Goal: Task Accomplishment & Management: Manage account settings

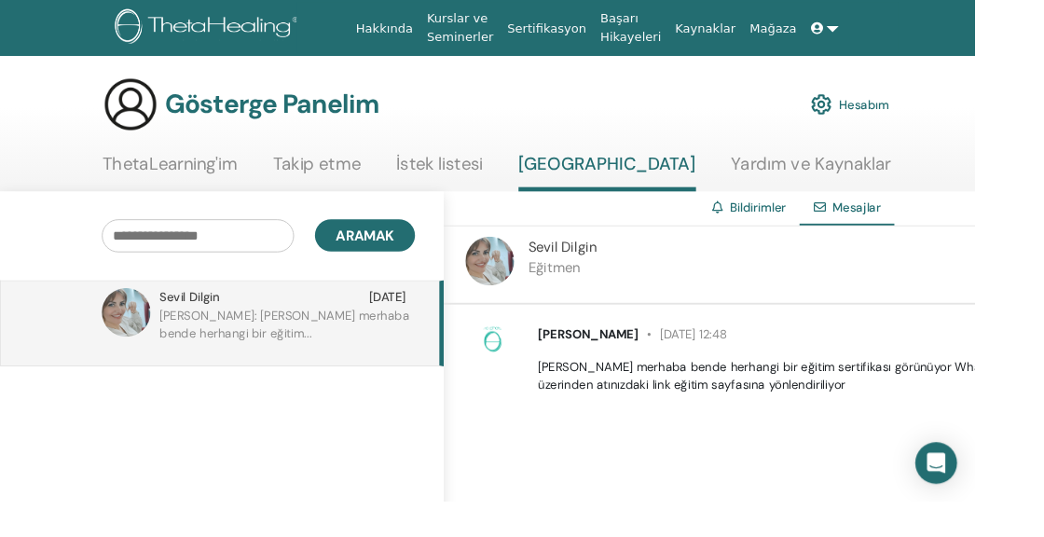
click at [131, 175] on font "ThetaLearning'im" at bounding box center [182, 175] width 144 height 24
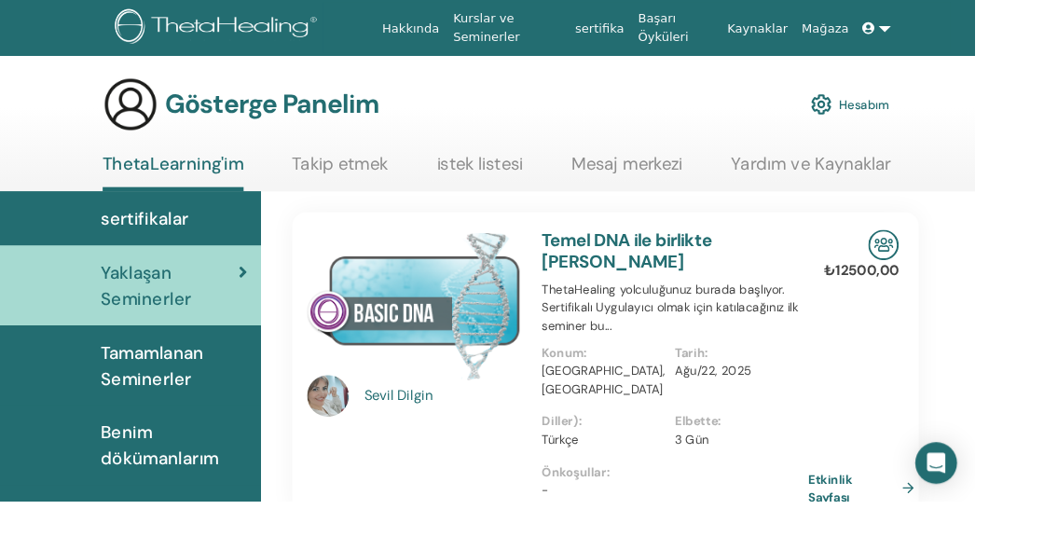
click at [89, 371] on div "Tamamlanan Seminerler" at bounding box center [140, 391] width 250 height 56
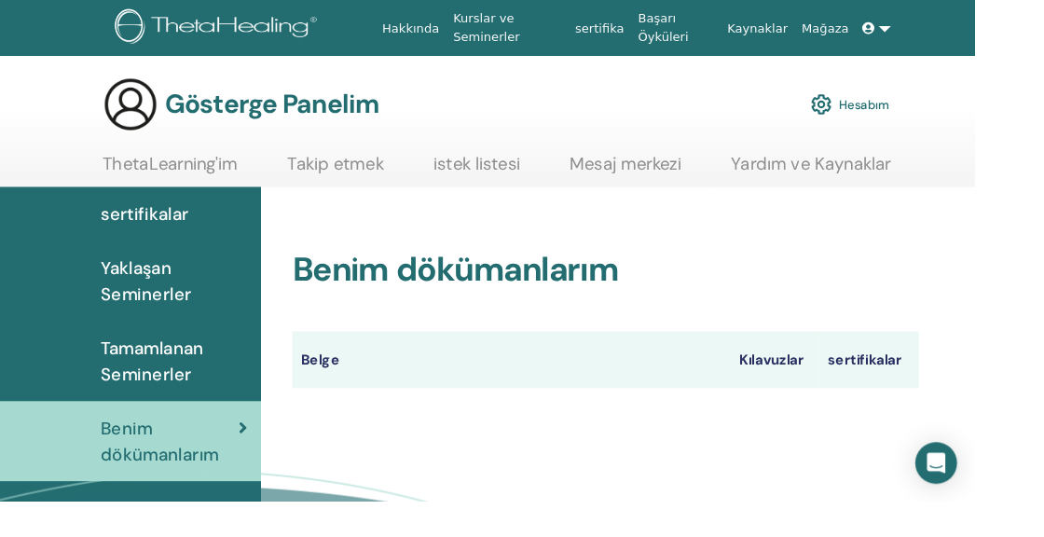
click at [117, 228] on font "sertifikalar" at bounding box center [155, 229] width 94 height 24
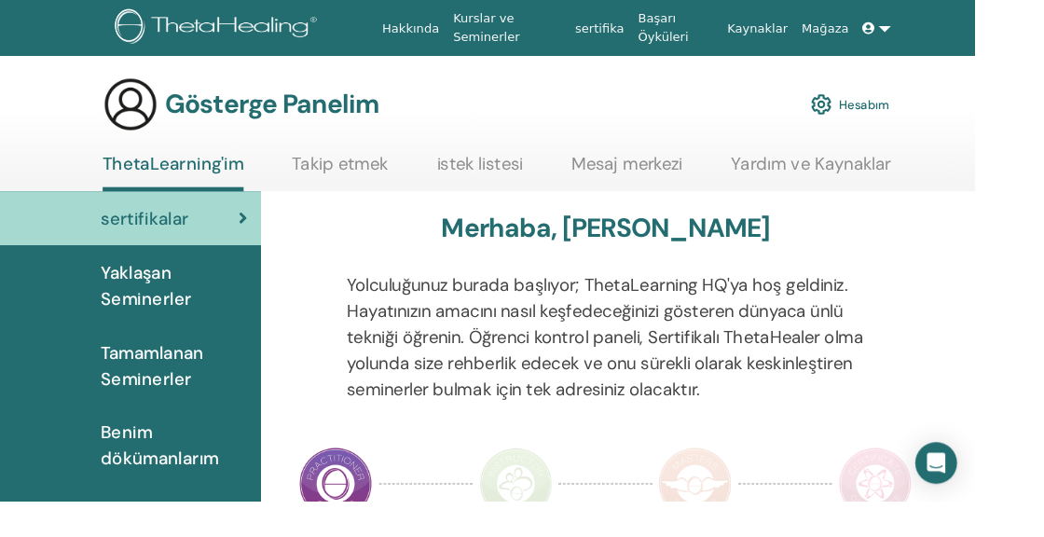
click at [918, 109] on font "Hesabım" at bounding box center [925, 112] width 54 height 17
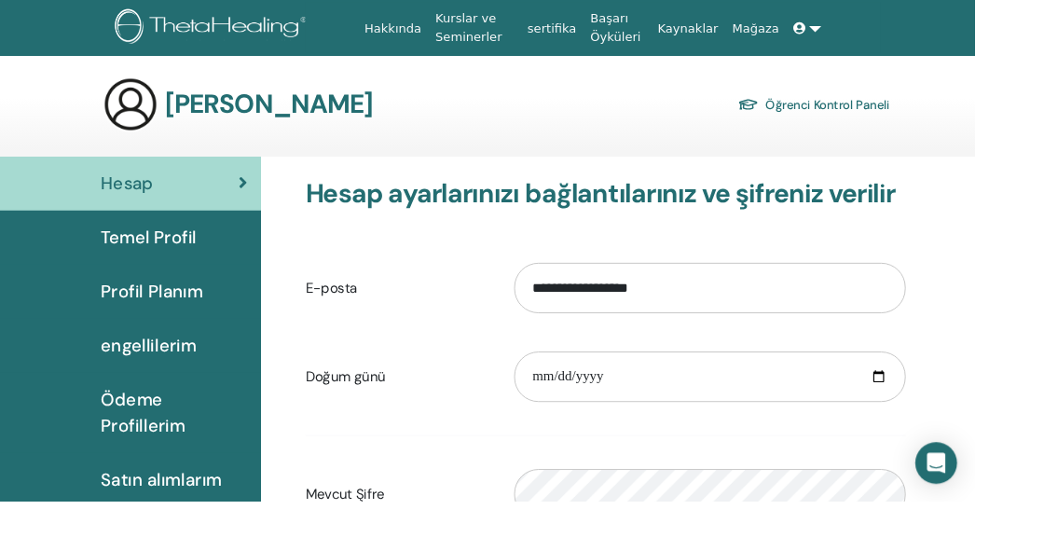
click at [114, 516] on font "Satın alımlarım" at bounding box center [173, 513] width 130 height 24
